Goal: Browse casually: Explore the website without a specific task or goal

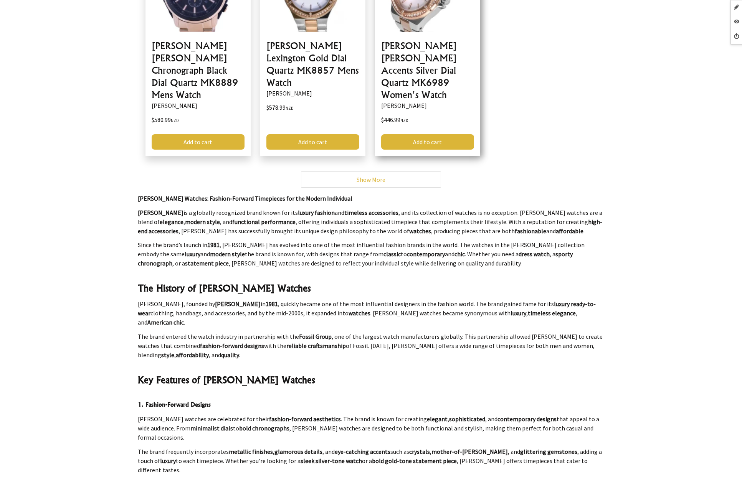
click at [427, 55] on link at bounding box center [427, 43] width 105 height 226
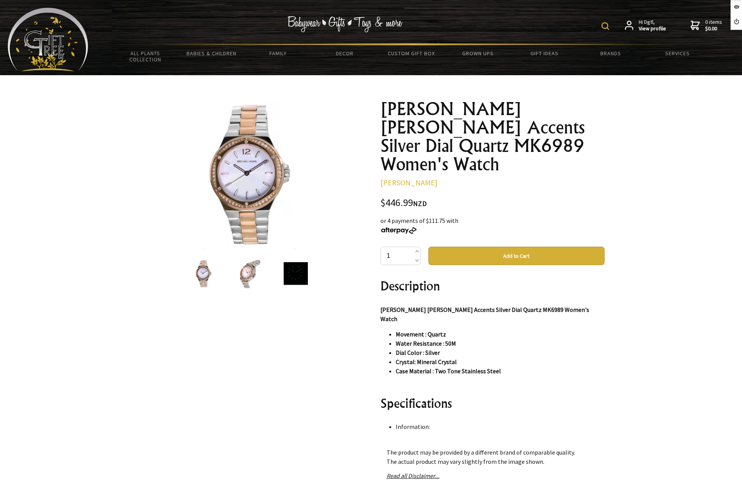
click at [71, 48] on img at bounding box center [48, 40] width 81 height 64
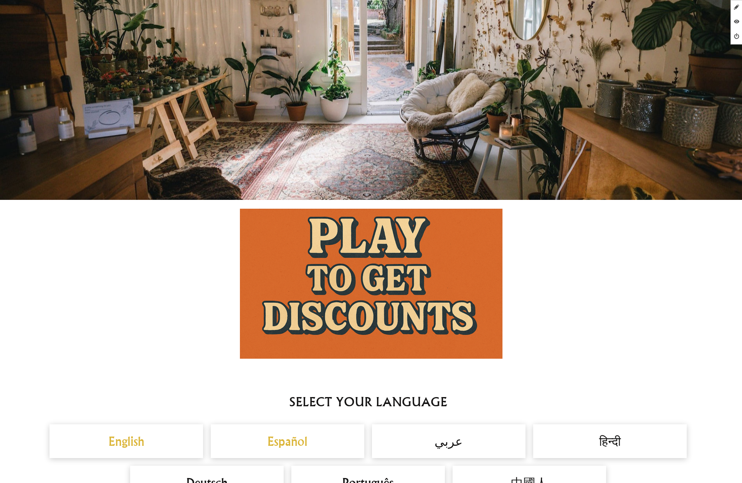
scroll to position [455, 0]
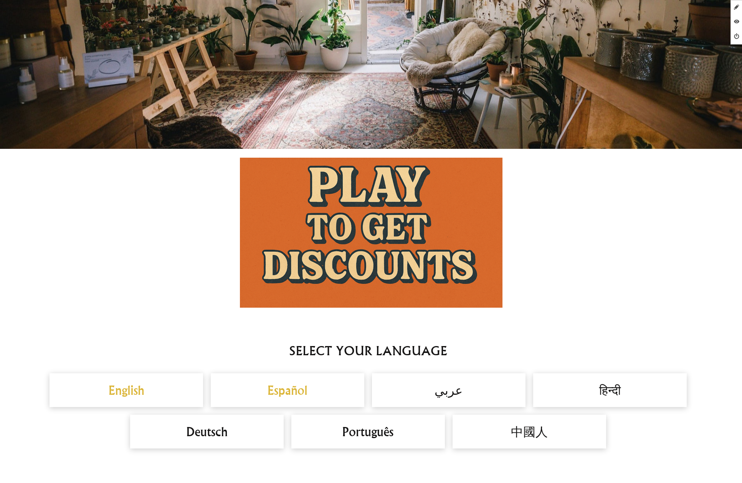
click at [296, 389] on h2 "Español" at bounding box center [287, 390] width 138 height 18
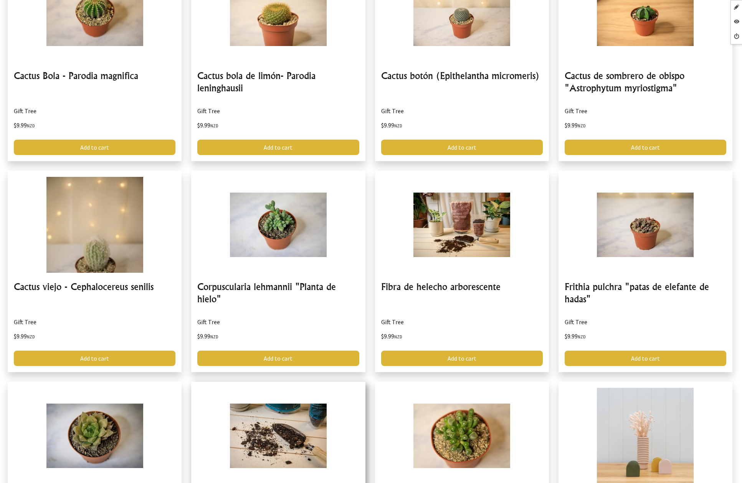
scroll to position [1578, 0]
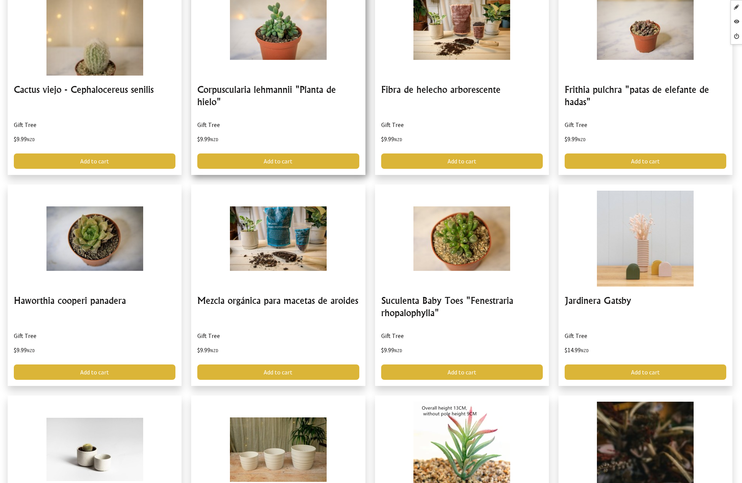
click at [264, 53] on link at bounding box center [278, 74] width 174 height 201
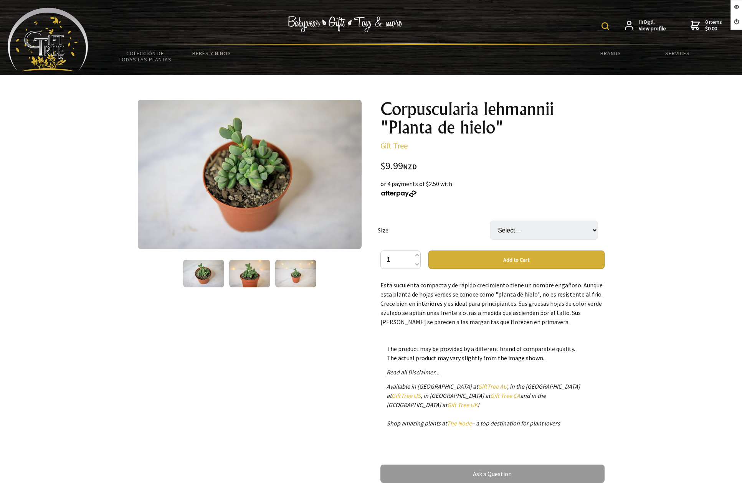
click at [78, 58] on img at bounding box center [48, 40] width 81 height 64
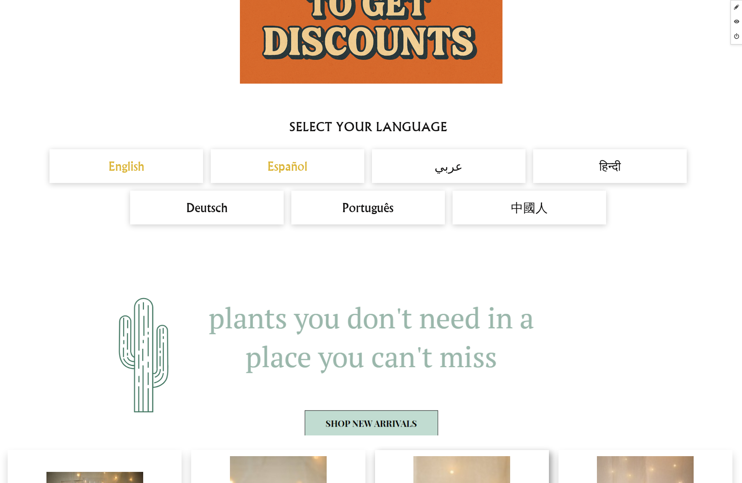
scroll to position [1011, 0]
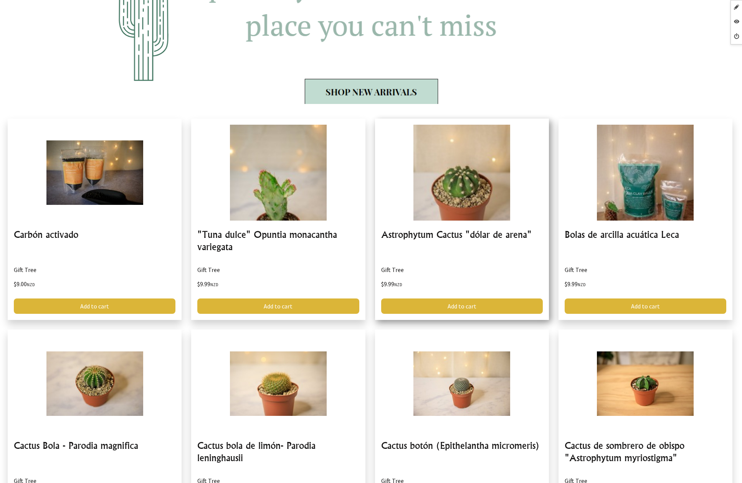
click at [471, 231] on link at bounding box center [462, 219] width 174 height 201
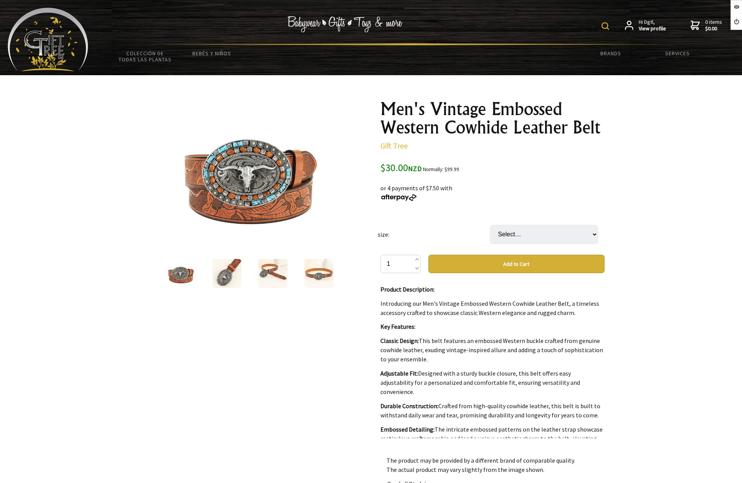
click at [68, 51] on img at bounding box center [48, 40] width 81 height 64
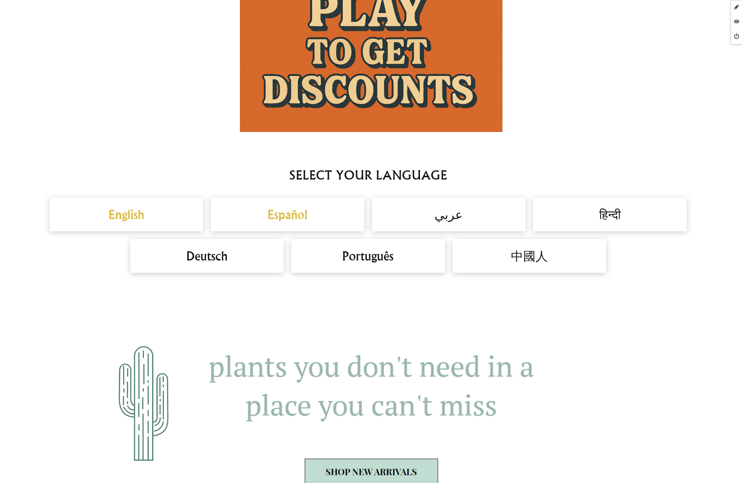
scroll to position [715, 0]
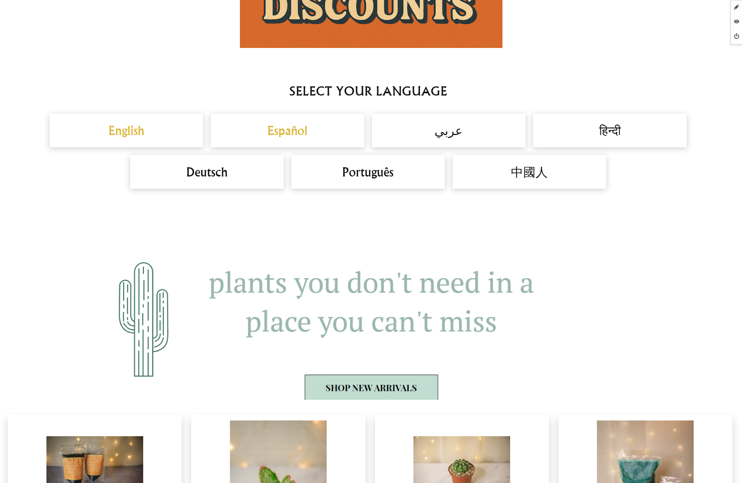
click at [117, 137] on h2 "English" at bounding box center [126, 130] width 138 height 18
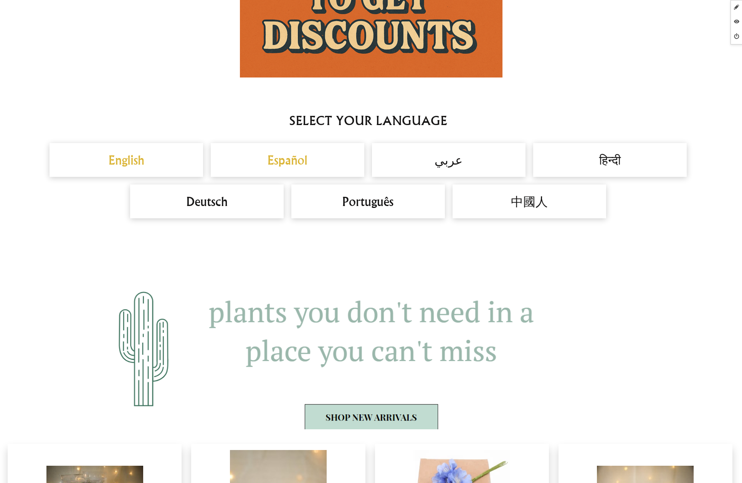
scroll to position [1006, 0]
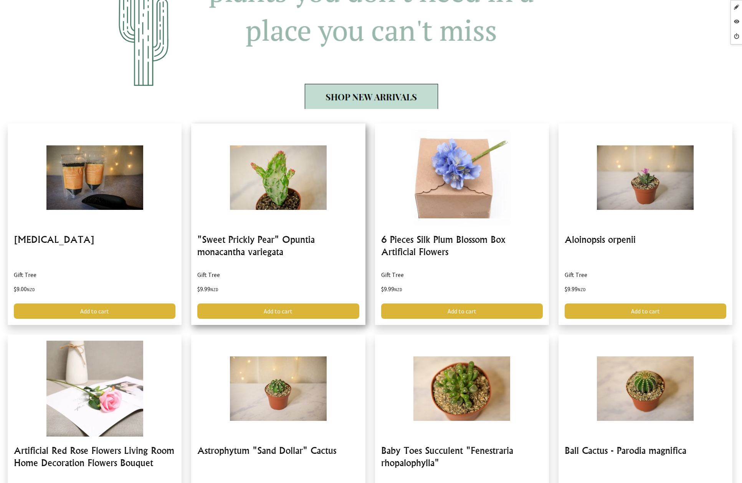
click at [318, 254] on link at bounding box center [278, 224] width 174 height 201
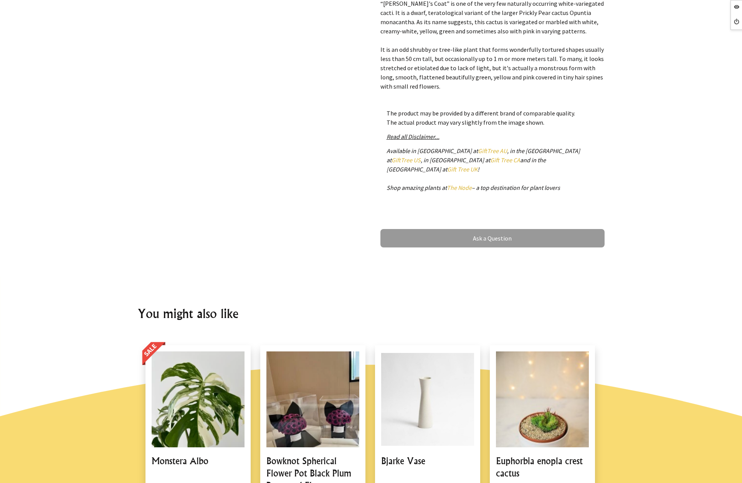
scroll to position [572, 0]
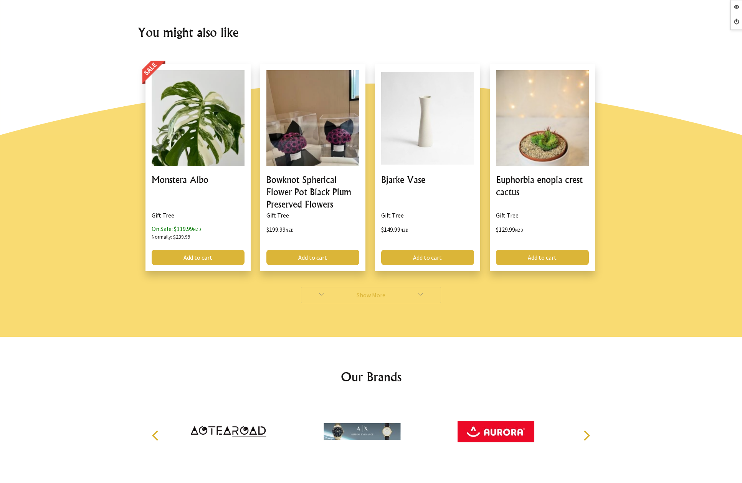
click at [379, 294] on link "Show More" at bounding box center [371, 295] width 140 height 16
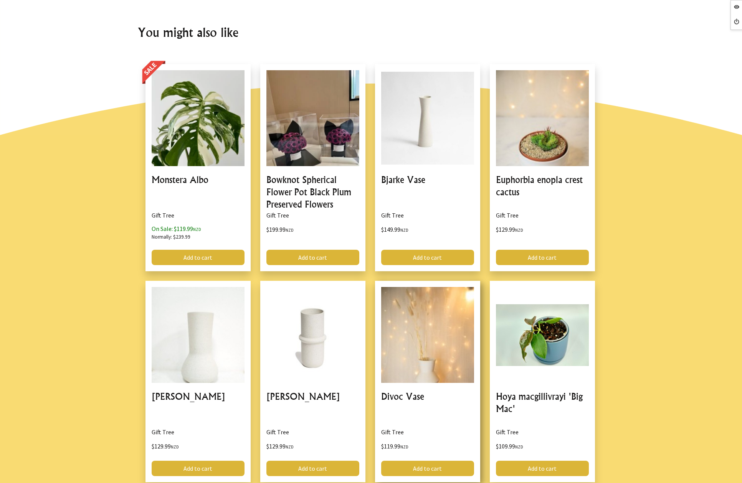
scroll to position [842, 0]
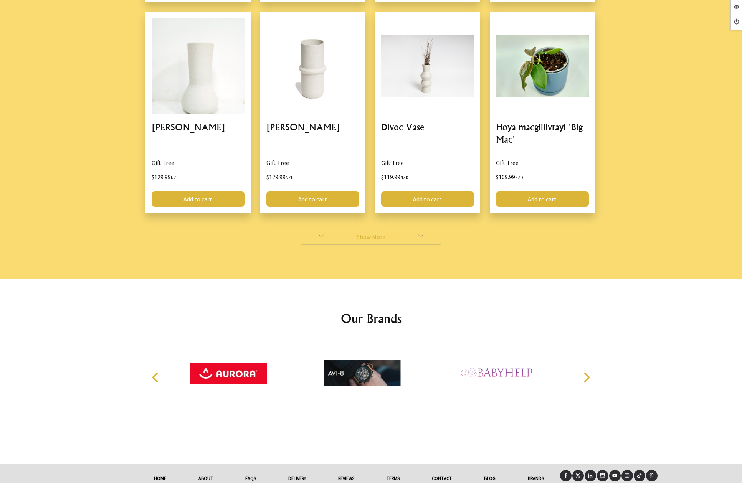
click at [386, 237] on link "Show More" at bounding box center [371, 237] width 140 height 16
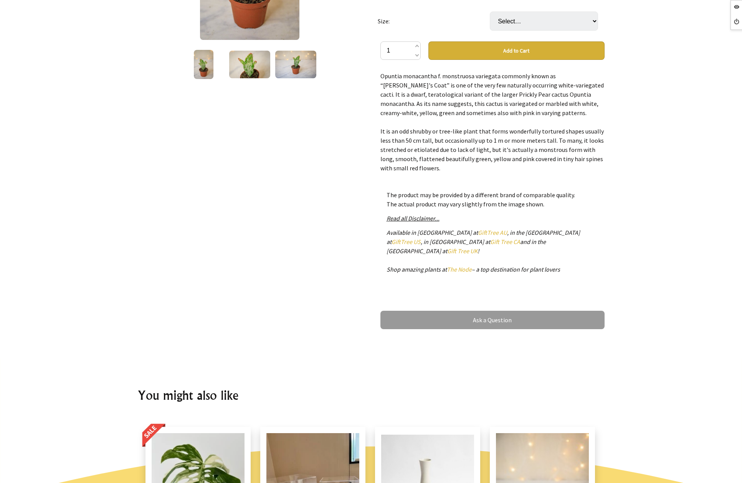
scroll to position [451, 0]
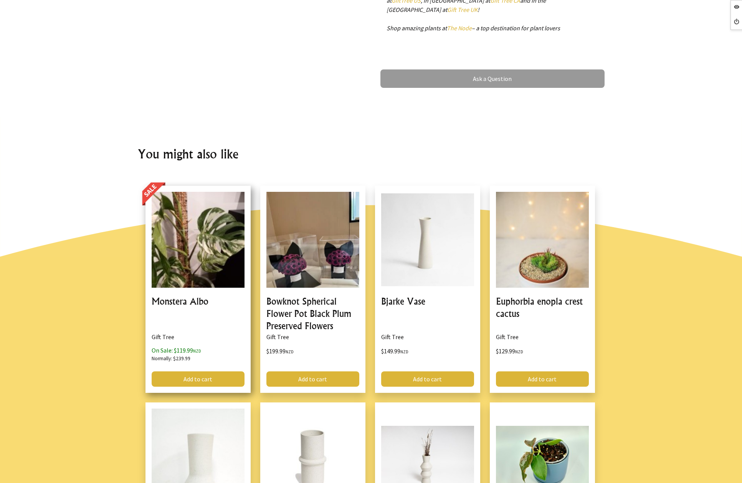
click at [200, 274] on link at bounding box center [197, 289] width 105 height 207
